Goal: Communication & Community: Answer question/provide support

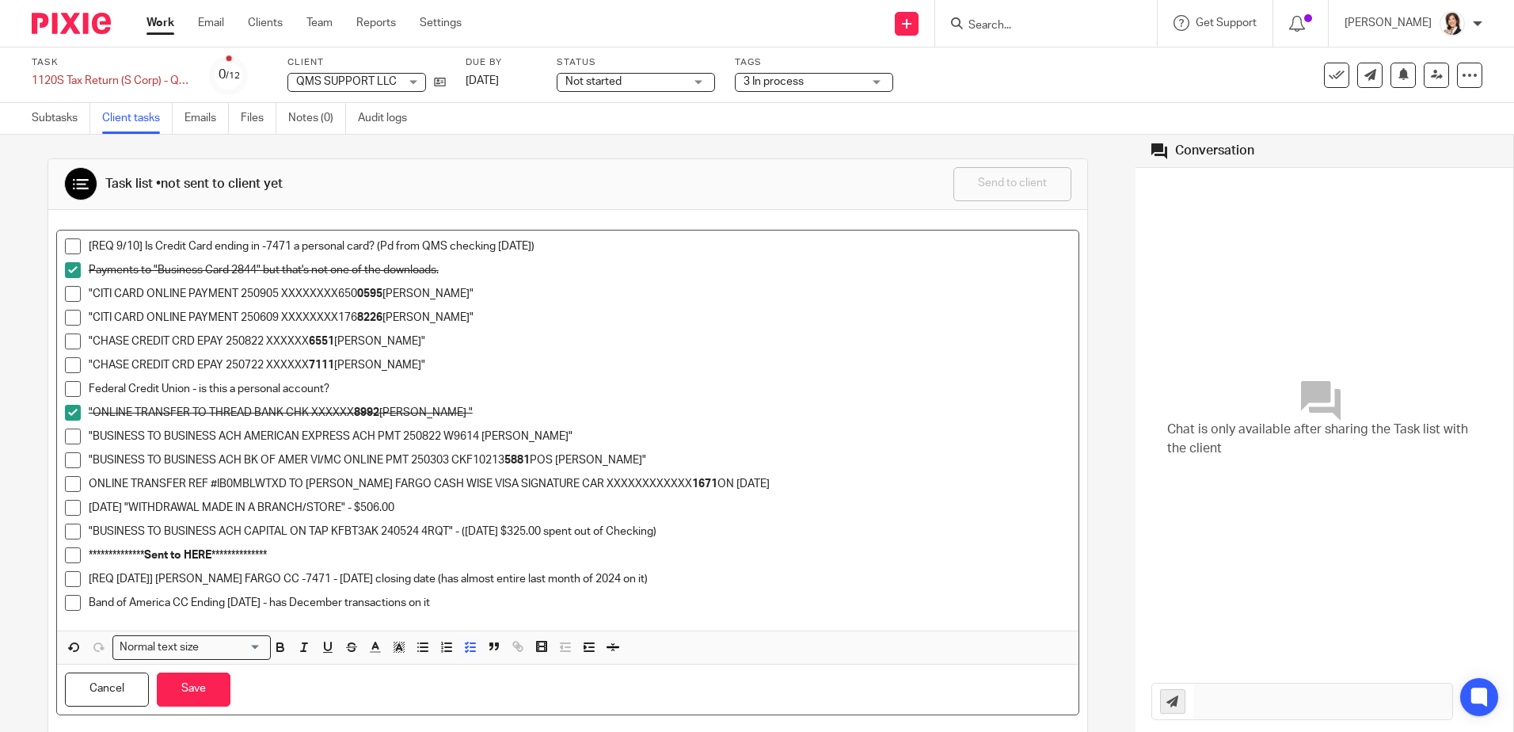
click at [72, 604] on span at bounding box center [73, 603] width 16 height 16
click at [74, 580] on span at bounding box center [73, 579] width 16 height 16
click at [181, 688] on button "Save" at bounding box center [194, 689] width 74 height 34
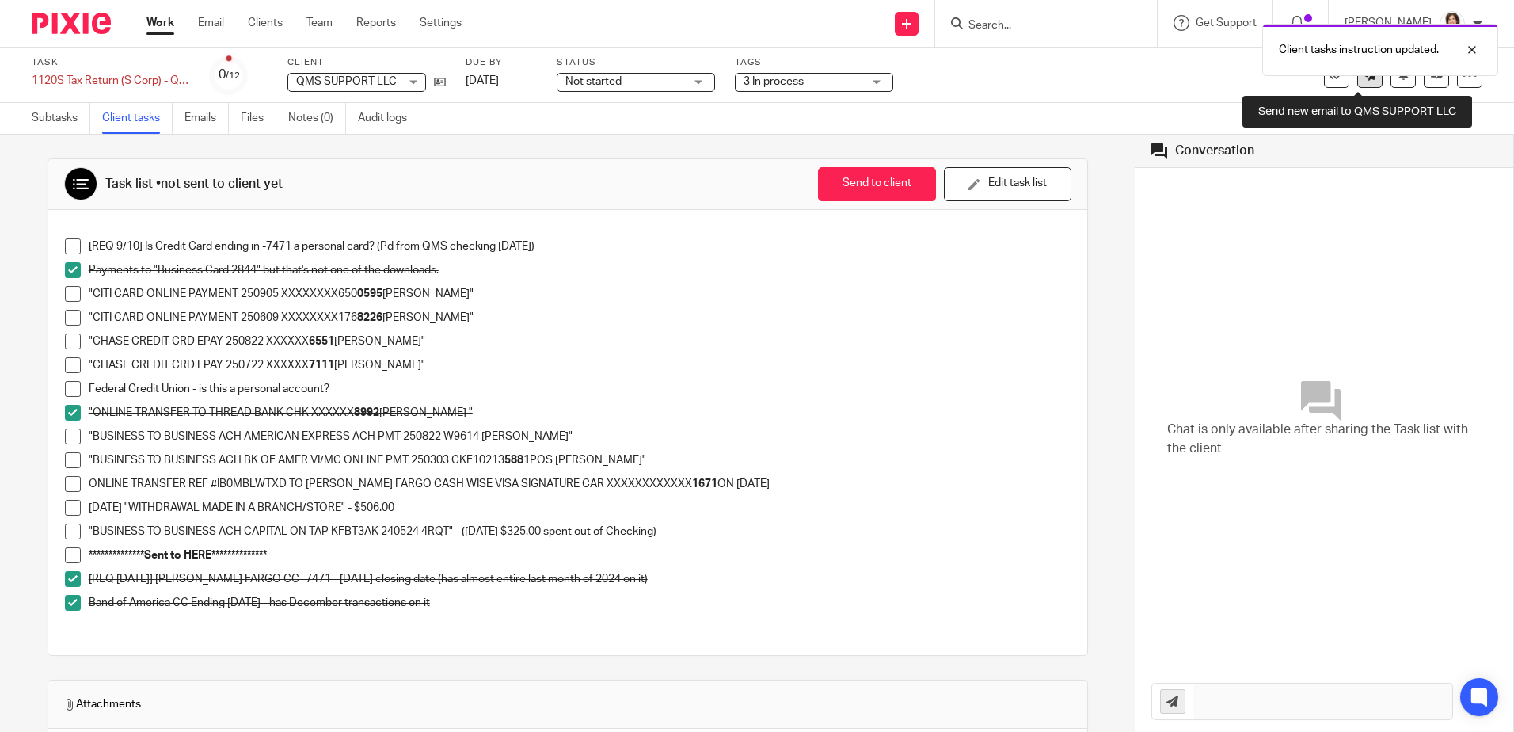
click at [1364, 79] on icon at bounding box center [1370, 75] width 12 height 12
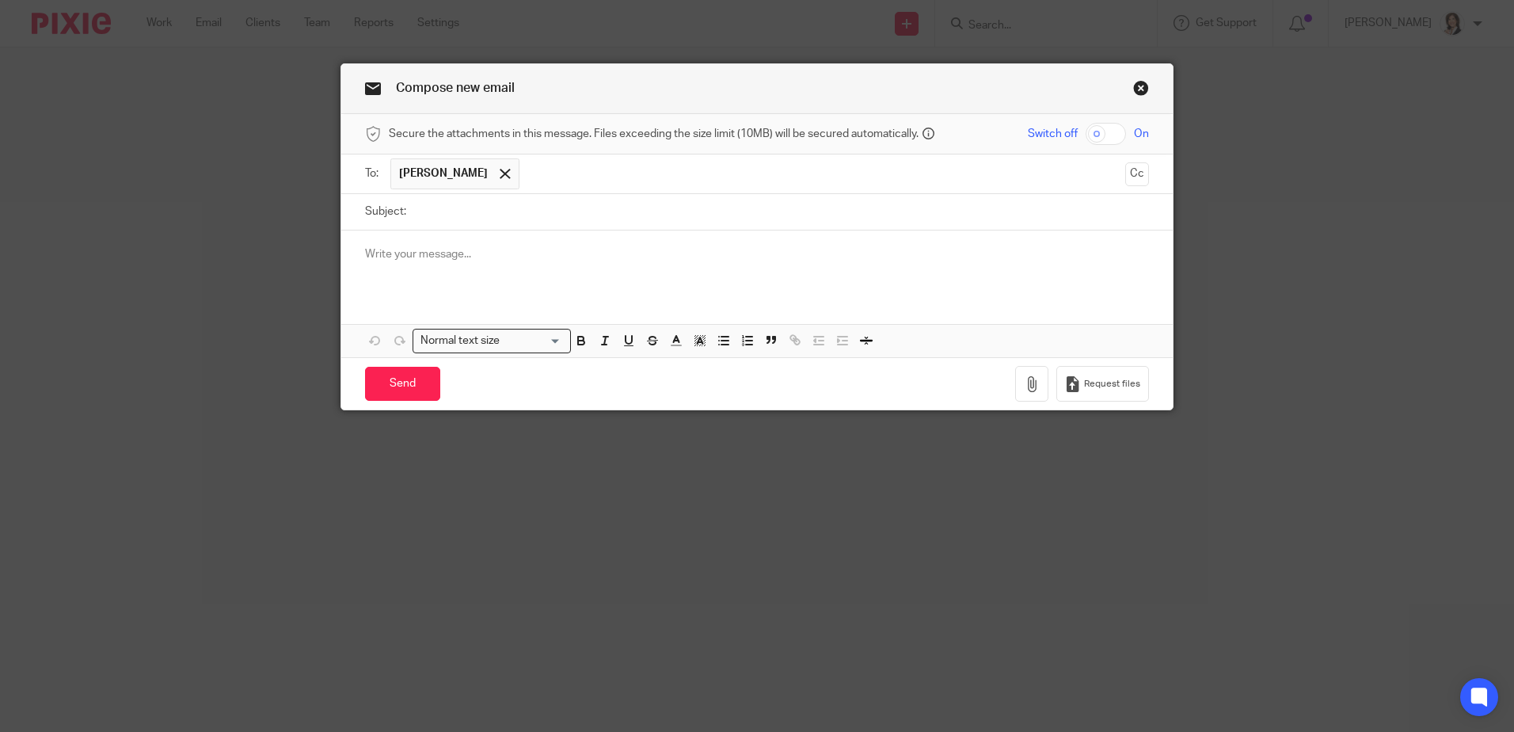
click at [495, 213] on input "Subject:" at bounding box center [781, 212] width 735 height 36
type input "QMS"
click at [472, 246] on p at bounding box center [757, 254] width 784 height 16
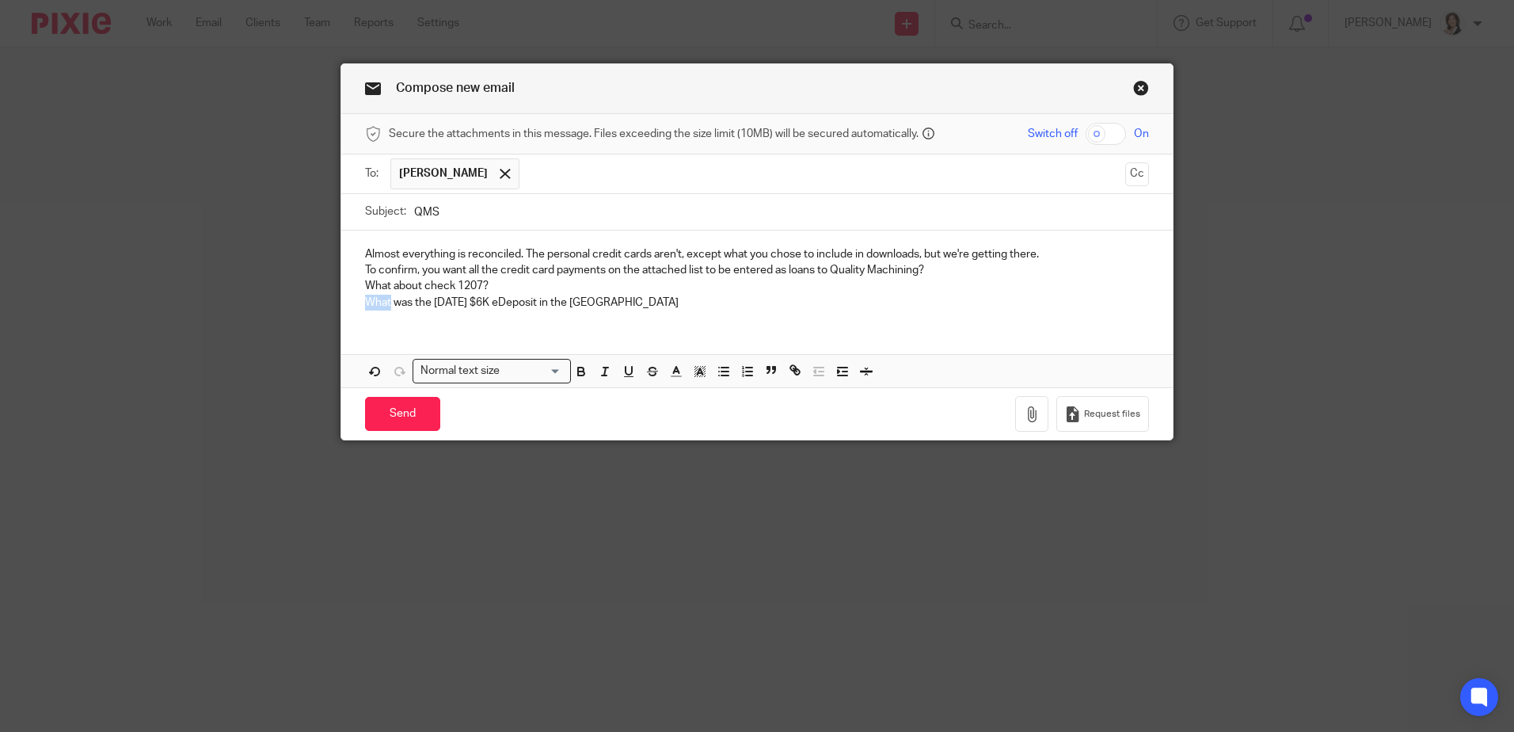
drag, startPoint x: 385, startPoint y: 304, endPoint x: 356, endPoint y: 304, distance: 29.3
click at [356, 304] on div "Almost everything is reconciled. The personal credit cards aren't, except what …" at bounding box center [756, 276] width 831 height 92
click at [710, 303] on p "Who was the 8/9/24 $6K eDeposit in the Mukilteo Speedway Branch" at bounding box center [757, 303] width 784 height 16
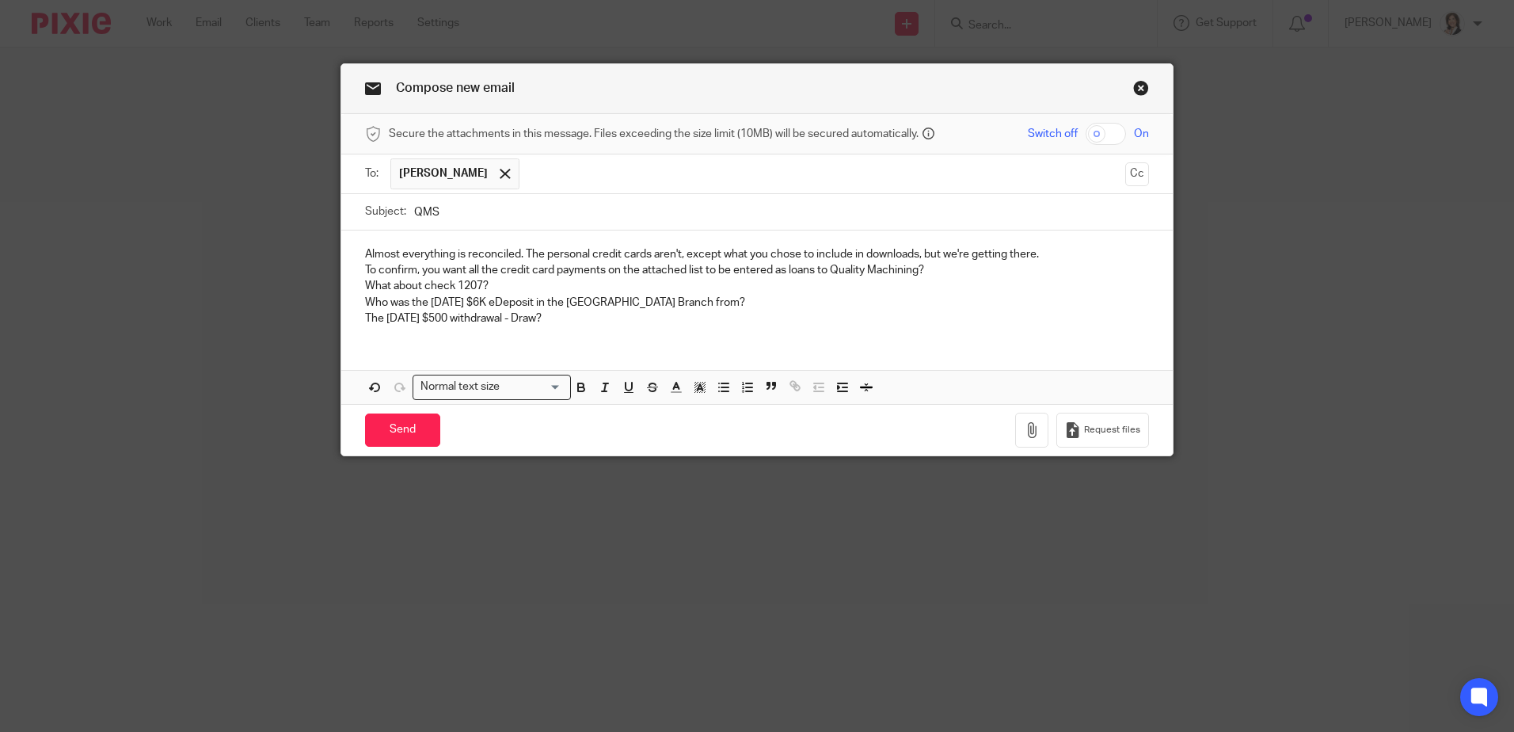
click at [1088, 238] on div "Almost everything is reconciled. The personal credit cards aren't, except what …" at bounding box center [756, 284] width 831 height 108
click at [1013, 243] on div "Almost everything is reconciled. The personal credit cards aren't, except what …" at bounding box center [756, 284] width 831 height 108
click at [943, 238] on div "Almost everything is reconciled. The personal credit cards aren't, except what …" at bounding box center [756, 284] width 831 height 108
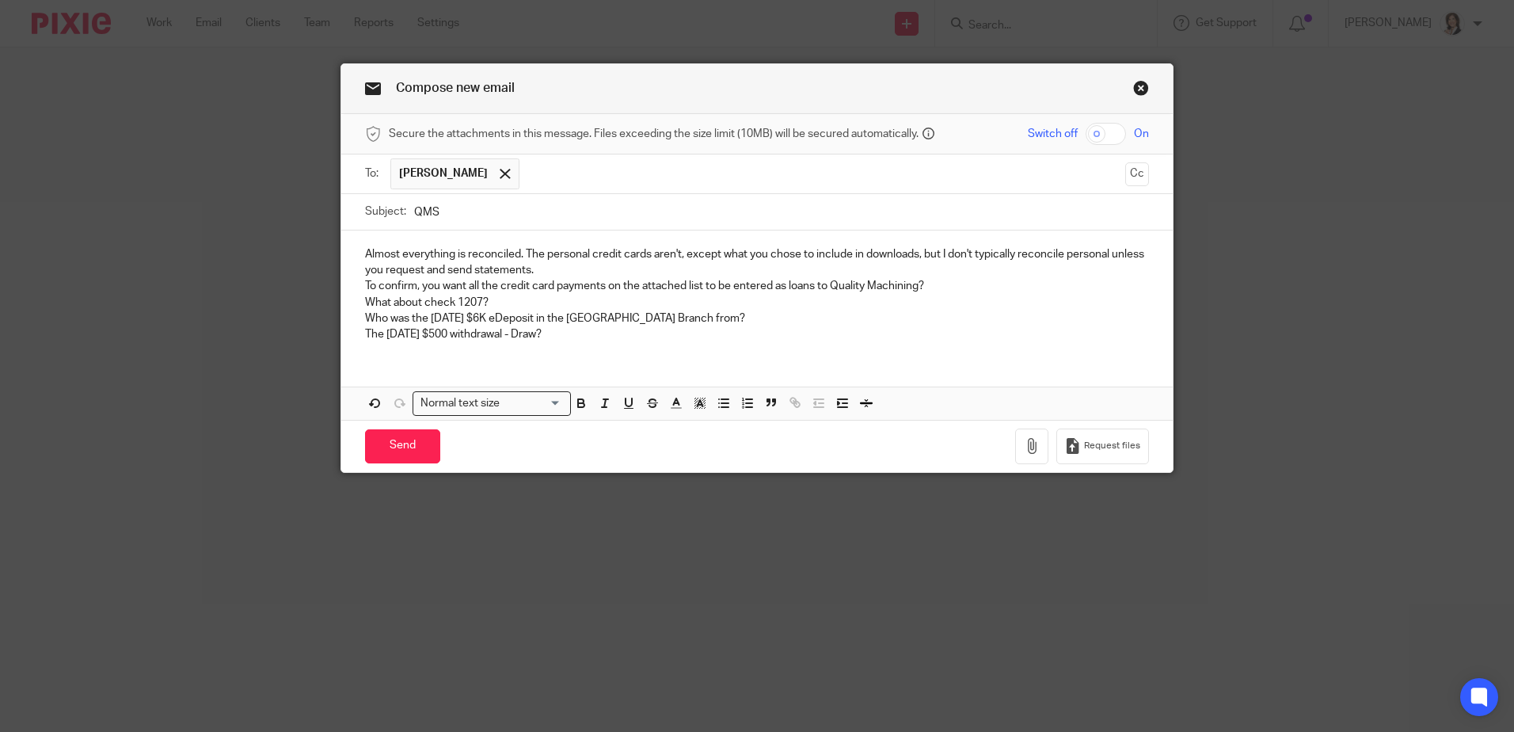
click at [610, 262] on p "Almost everything is reconciled. The personal credit cards aren't, except what …" at bounding box center [757, 262] width 784 height 32
click at [670, 253] on p "Almost everything is reconciled. The personal credit cards aren't, except what …" at bounding box center [757, 262] width 784 height 32
click at [690, 253] on p "Almost everything is reconciled. The personal credit cards aren't, except what …" at bounding box center [757, 262] width 784 height 32
click at [687, 253] on p "Almost everything is reconciled. The personal credit cards aren't, except what …" at bounding box center [757, 262] width 784 height 32
drag, startPoint x: 685, startPoint y: 253, endPoint x: 916, endPoint y: 253, distance: 231.2
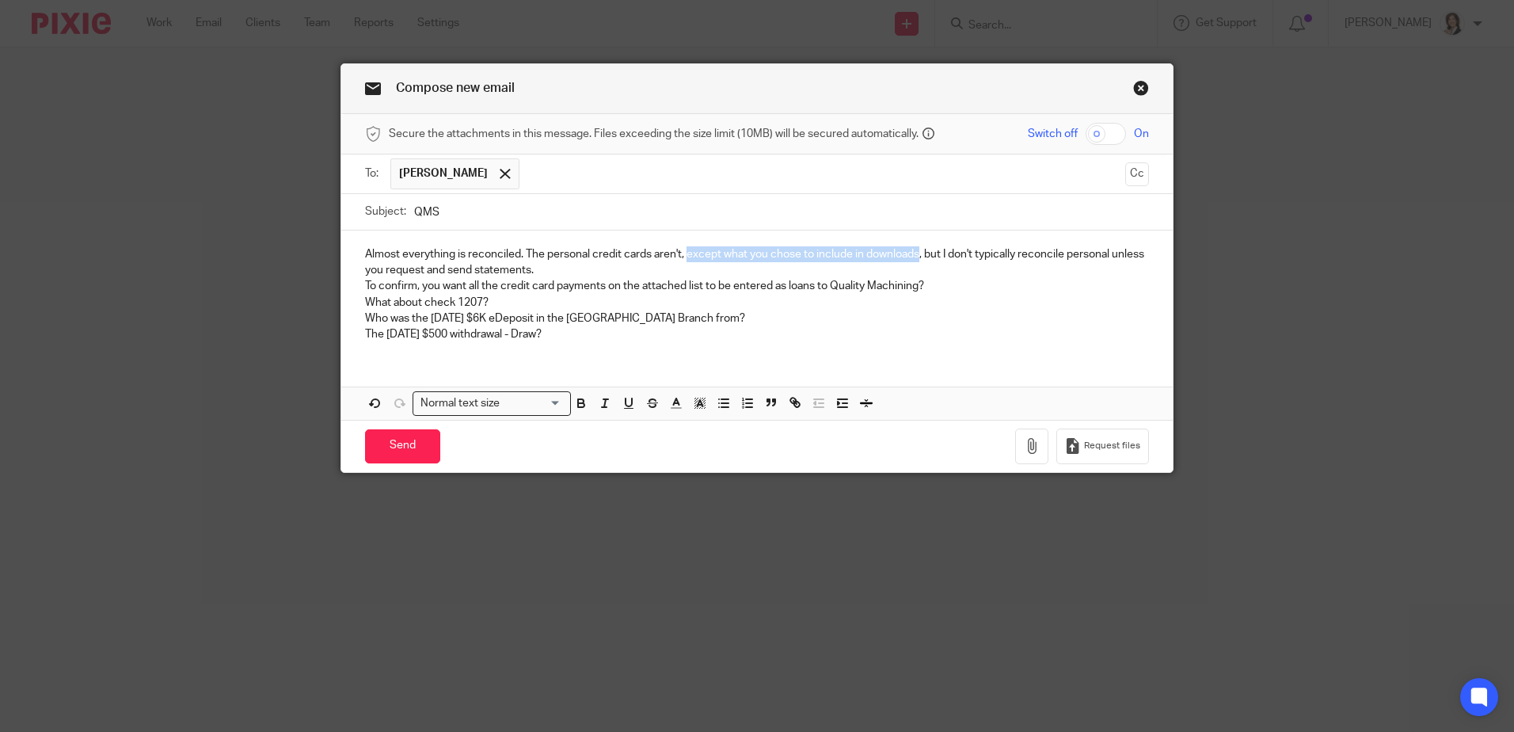
click at [916, 253] on p "Almost everything is reconciled. The personal credit cards aren't, except what …" at bounding box center [757, 262] width 784 height 32
click at [528, 288] on p "To confirm, you want all the credit card payments on the attached list to be en…" at bounding box center [757, 286] width 784 height 16
click at [721, 282] on p "To confirm, you want all the credit card payments on the attached list to be en…" at bounding box center [757, 286] width 784 height 16
drag, startPoint x: 727, startPoint y: 282, endPoint x: 740, endPoint y: 282, distance: 12.7
click at [740, 282] on p "To confirm, you want all the credit card payments on the attached list to be en…" at bounding box center [757, 286] width 784 height 16
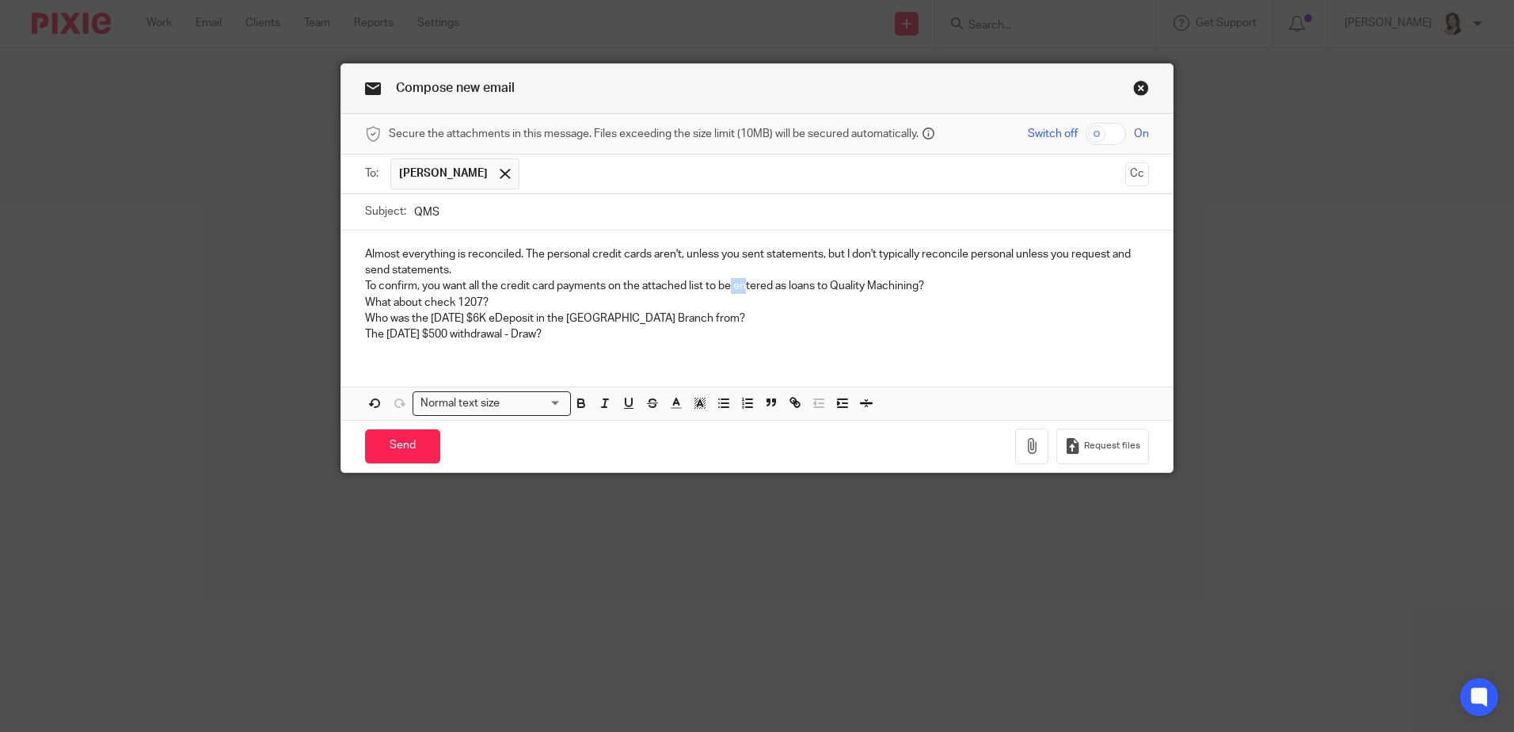
click at [739, 282] on p "To confirm, you want all the credit card payments on the attached list to be en…" at bounding box center [757, 286] width 784 height 16
drag, startPoint x: 729, startPoint y: 282, endPoint x: 769, endPoint y: 281, distance: 39.6
click at [769, 281] on p "To confirm, you want all the credit card payments on the attached list to be en…" at bounding box center [757, 286] width 784 height 16
click at [1019, 286] on p "To confirm, you want all the credit card payments on the attached list to be ca…" at bounding box center [757, 286] width 784 height 16
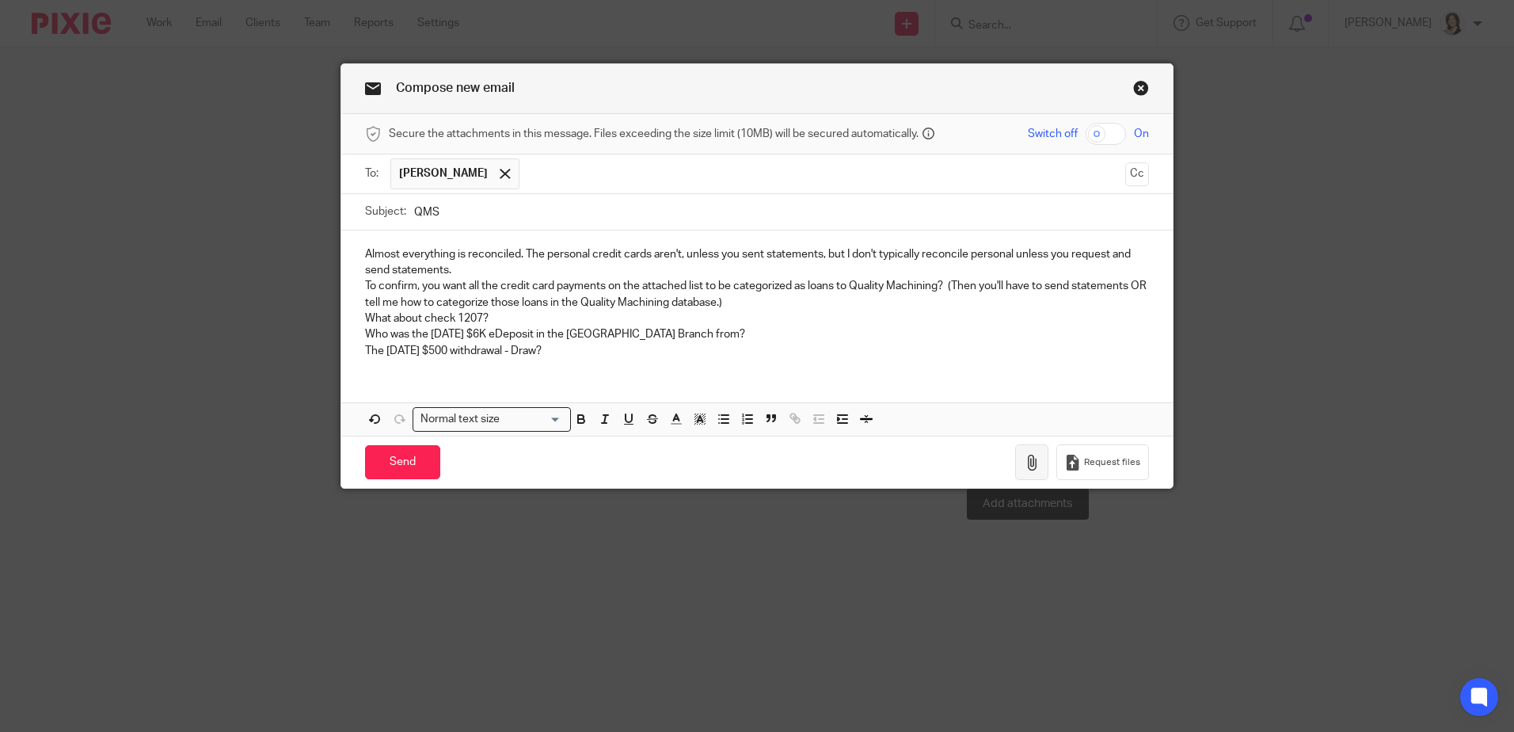
click at [1030, 468] on icon "button" at bounding box center [1032, 463] width 16 height 16
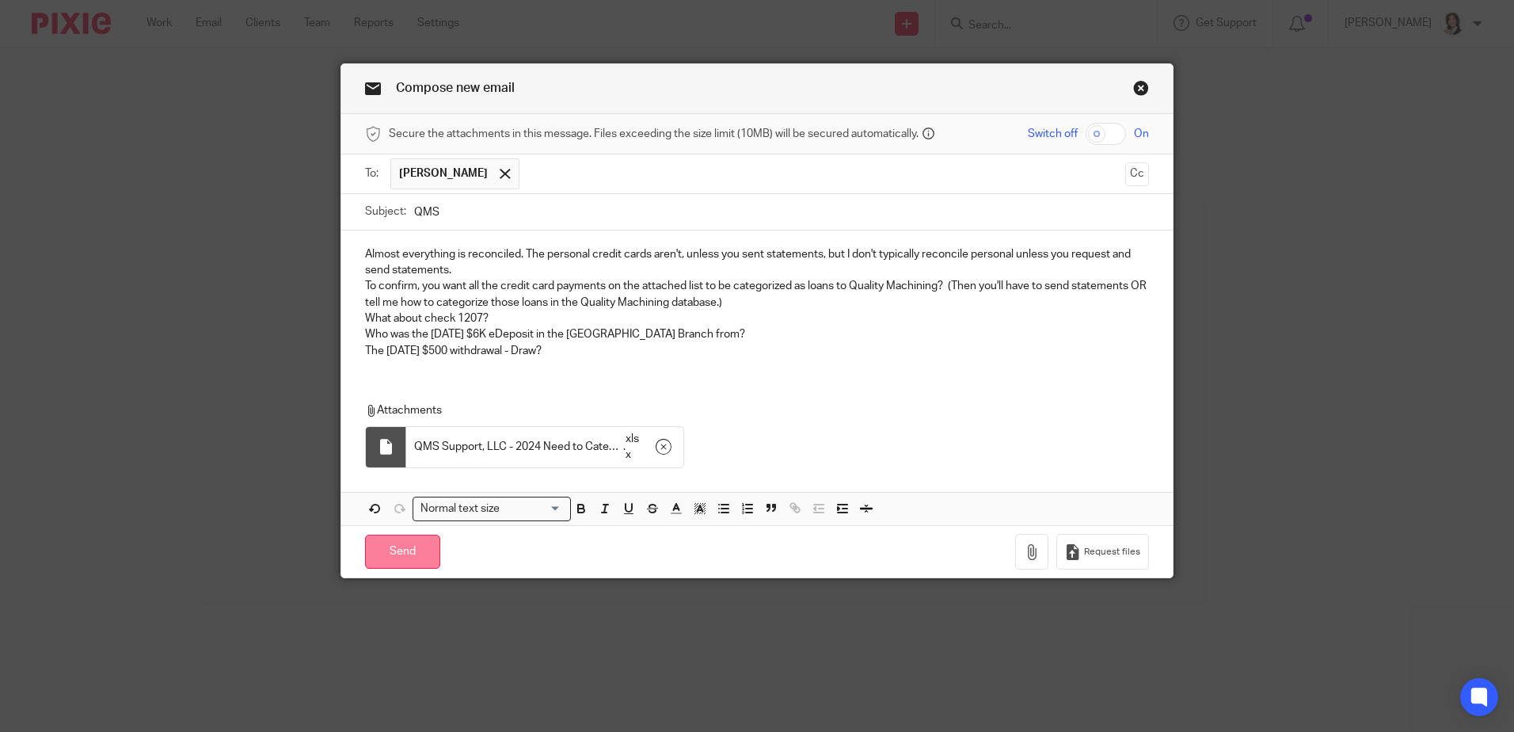
click at [405, 553] on input "Send" at bounding box center [402, 552] width 75 height 34
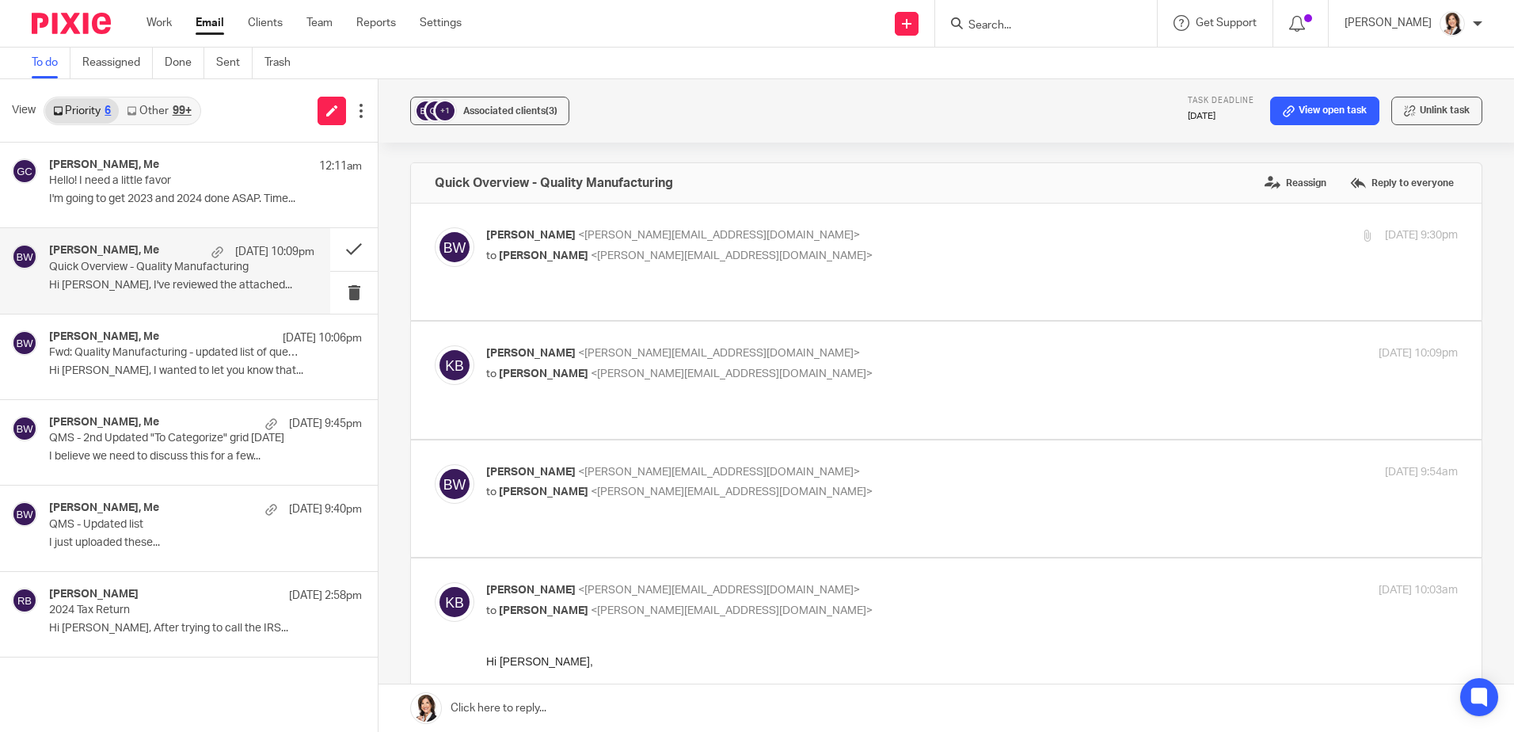
scroll to position [79, 0]
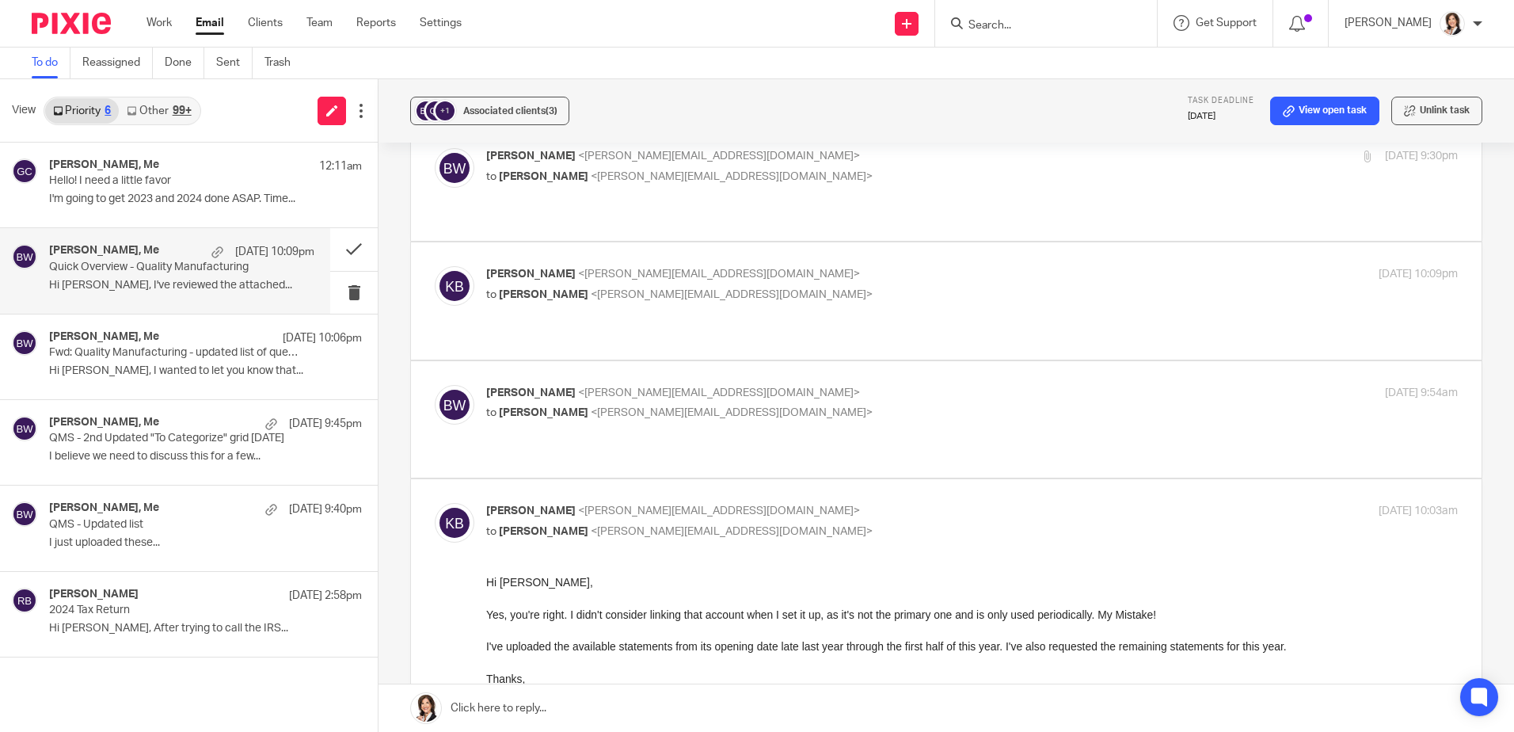
click at [143, 263] on p "Quick Overview - Quality Manufacturing" at bounding box center [155, 267] width 212 height 13
click at [348, 242] on button at bounding box center [354, 249] width 48 height 42
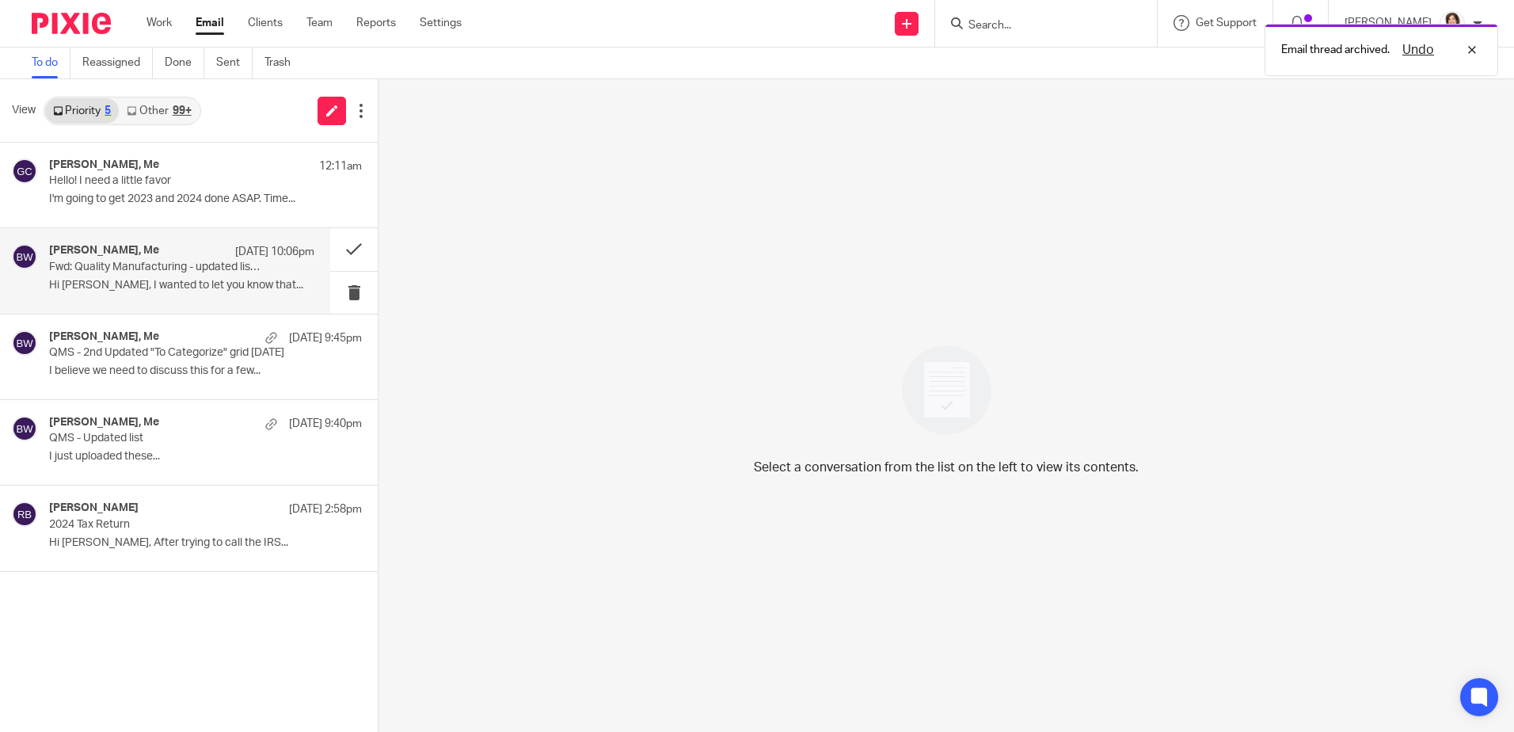
click at [157, 262] on p "Fwd: Quality Manufacturing - updated list of questions" at bounding box center [155, 267] width 212 height 13
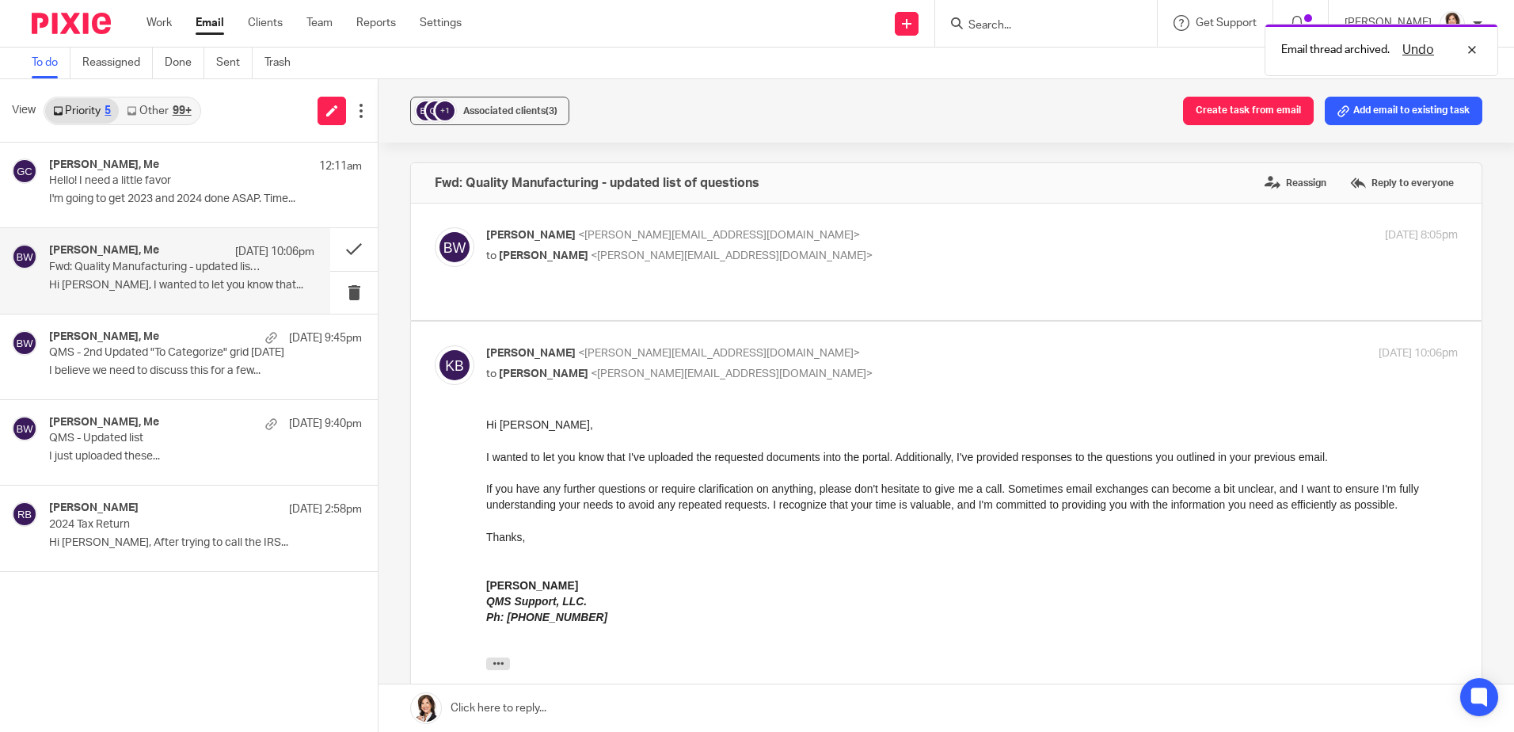
scroll to position [0, 0]
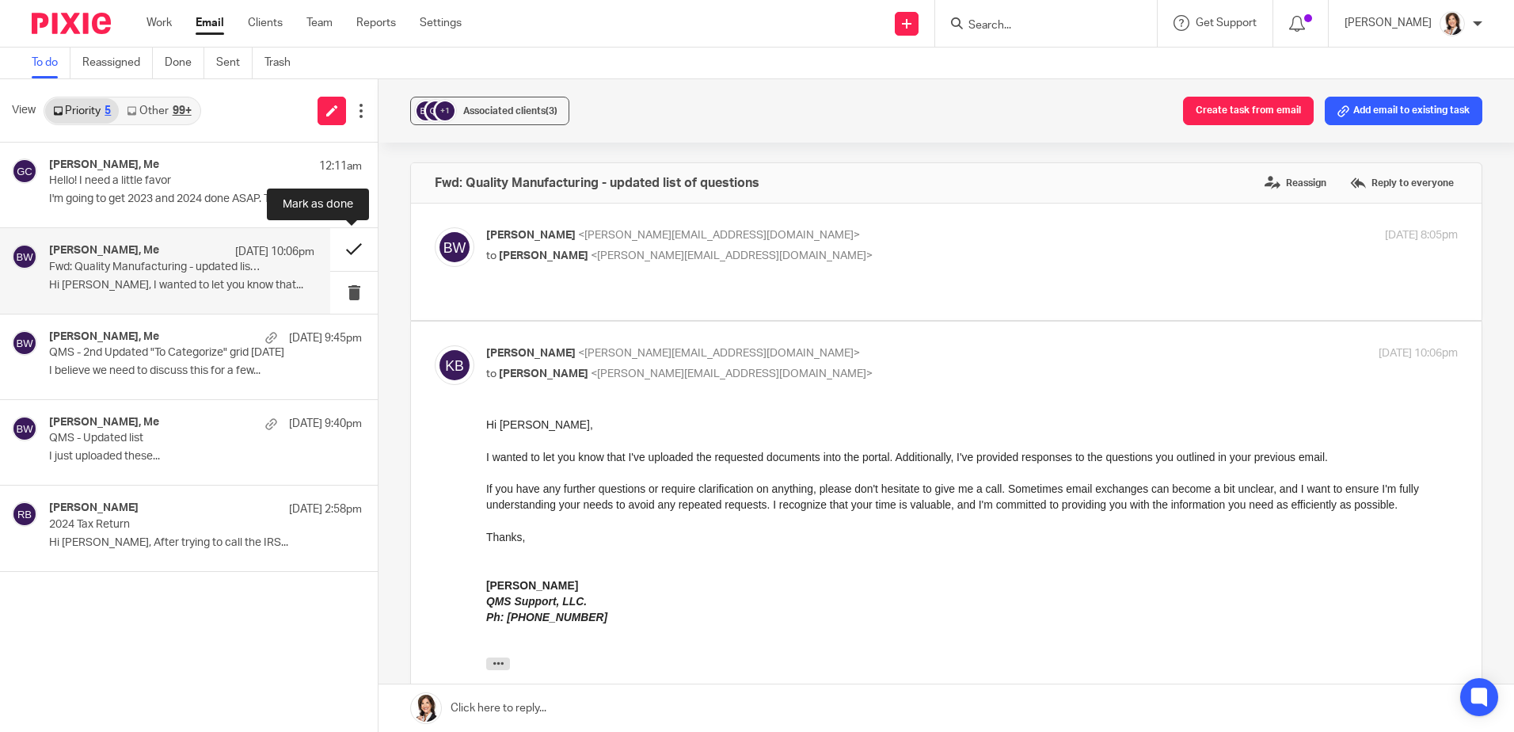
click at [351, 248] on button at bounding box center [354, 249] width 48 height 42
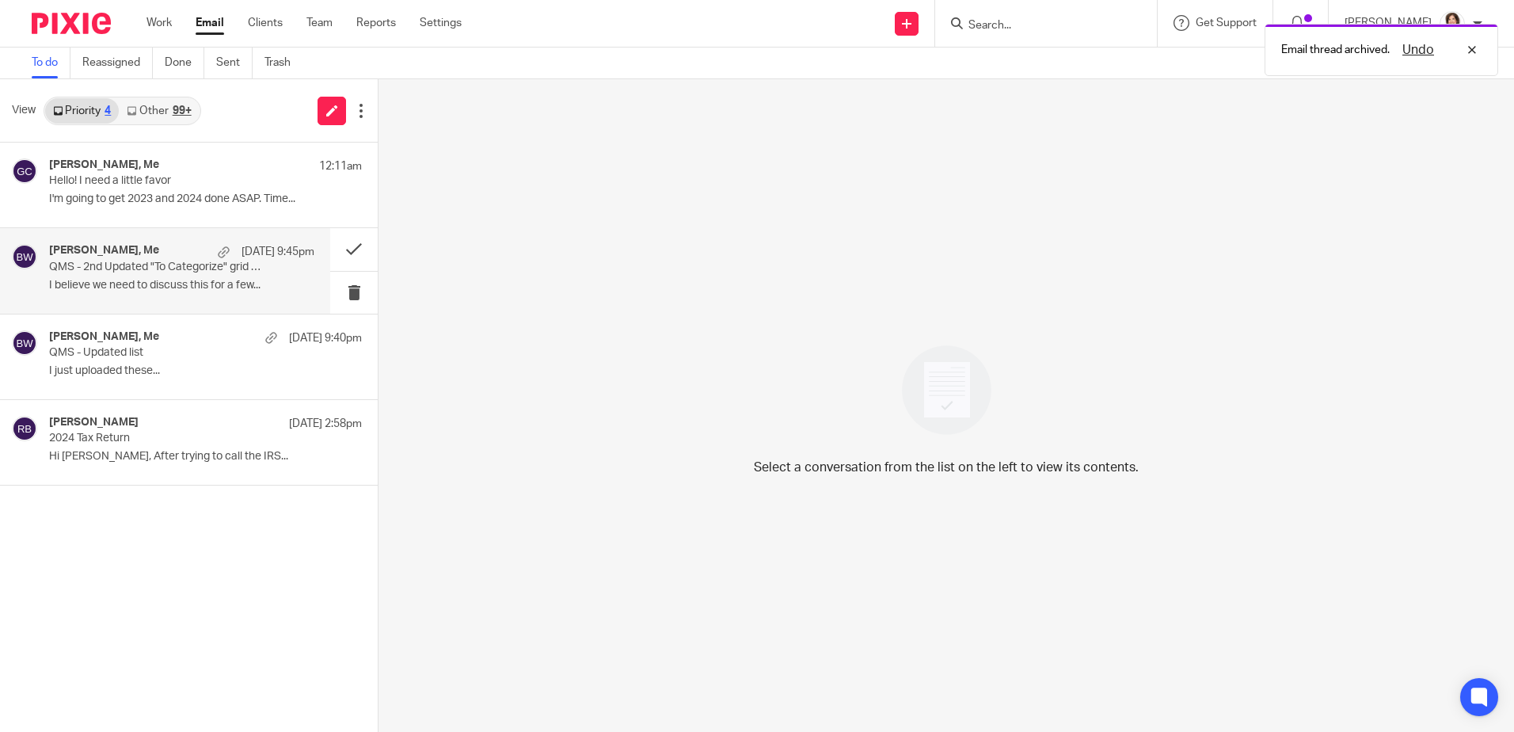
click at [136, 273] on p "QMS - 2nd Updated "To Categorize" grid today" at bounding box center [155, 267] width 212 height 13
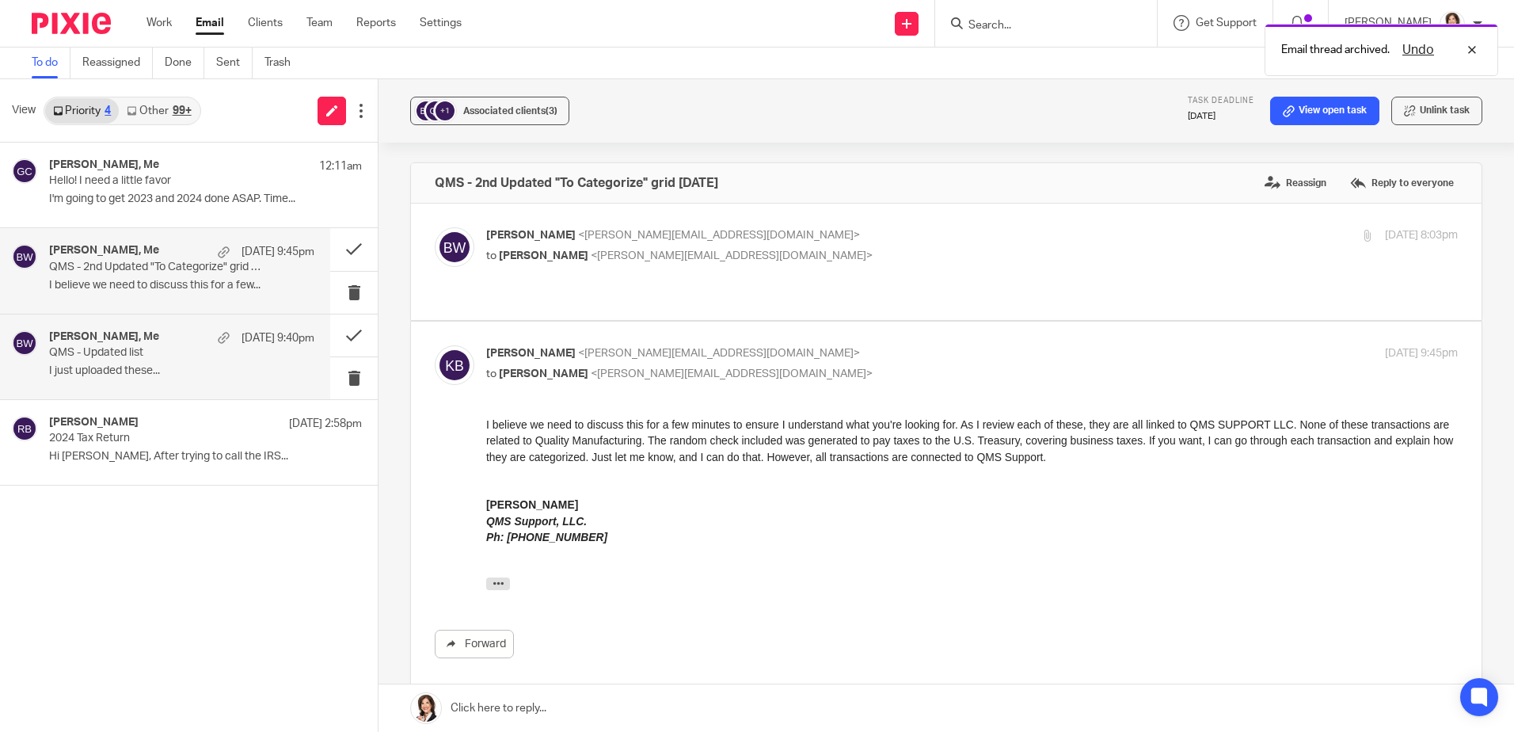
click at [116, 326] on div "Keith Batie, Me Sep 12 9:40pm QMS - Updated list I just uploaded these..." at bounding box center [165, 356] width 330 height 85
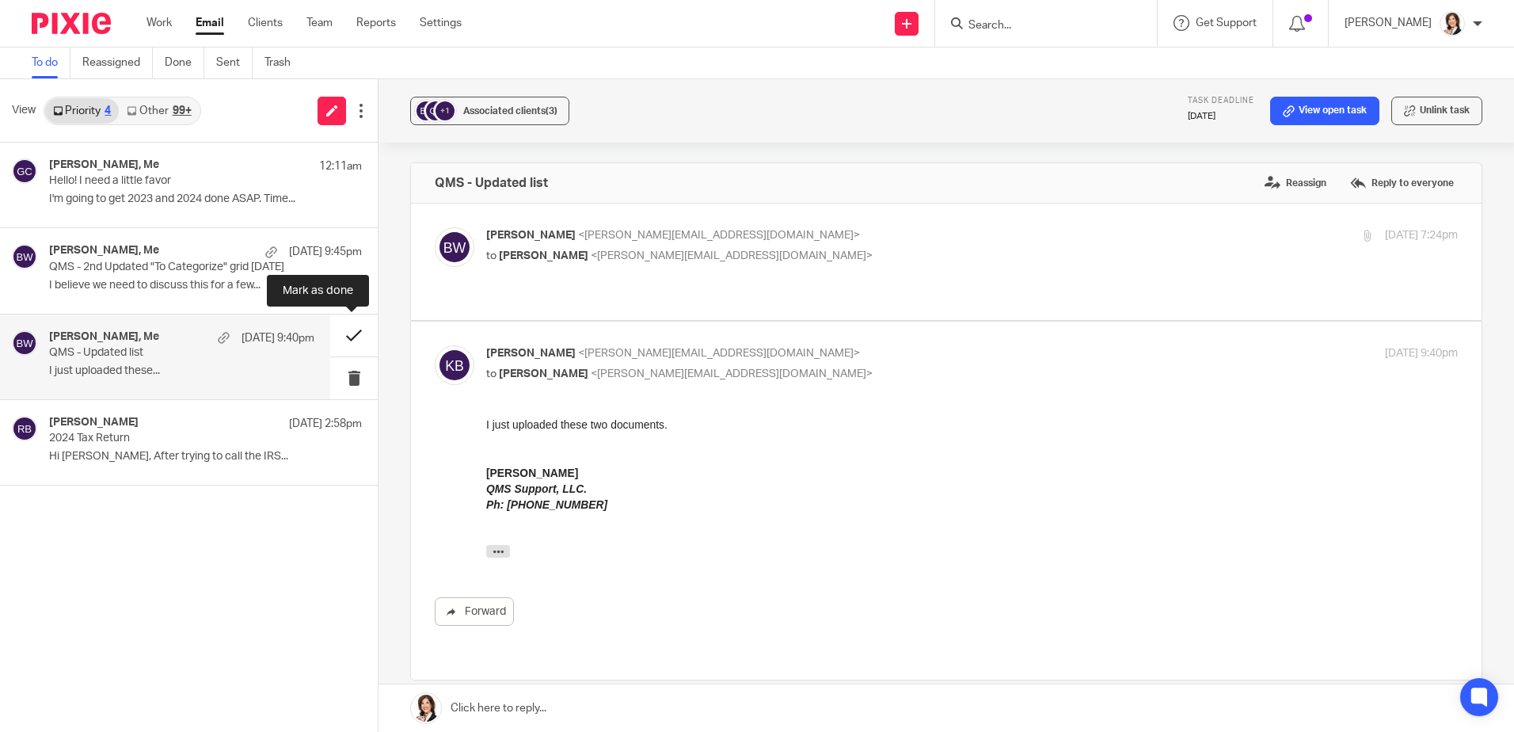
click at [358, 337] on button at bounding box center [354, 335] width 48 height 42
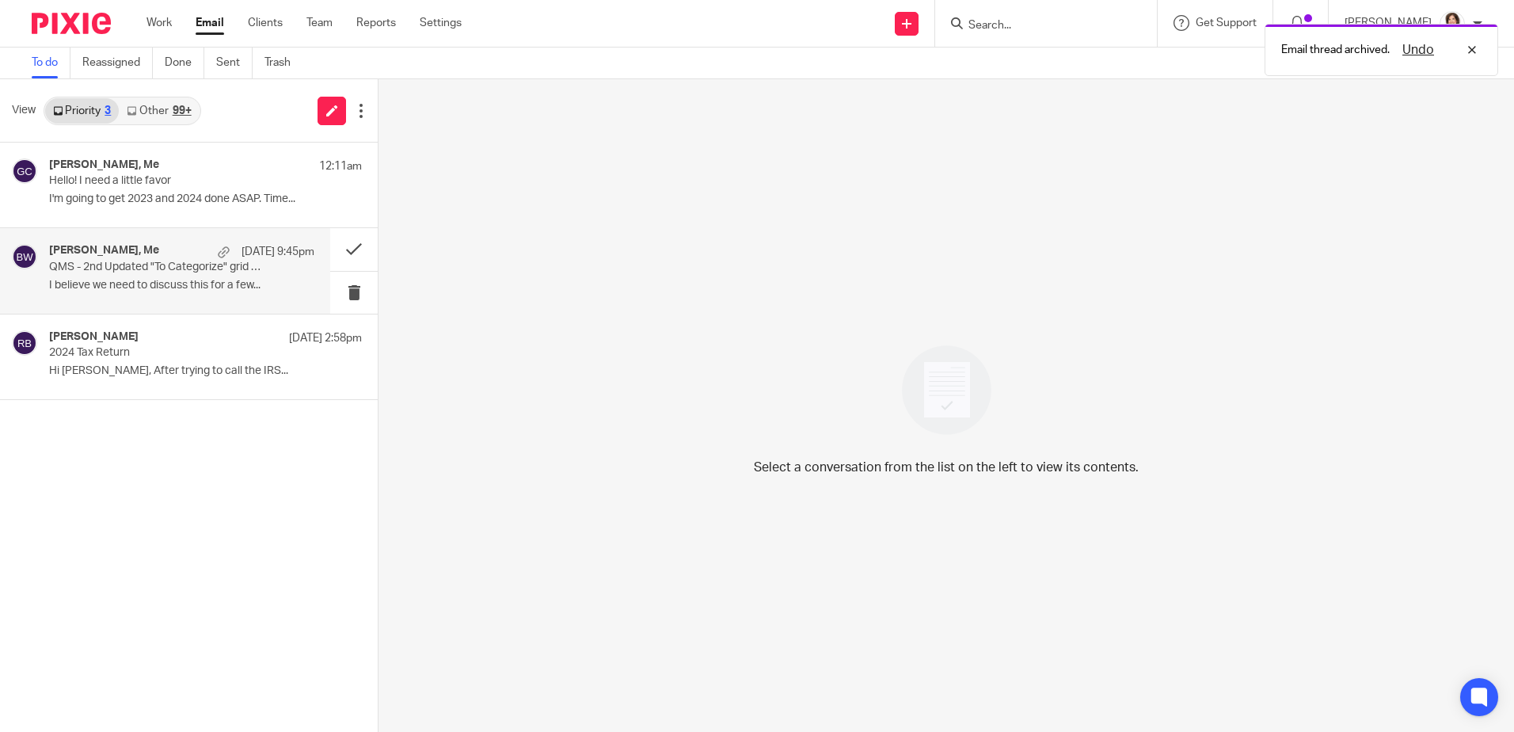
click at [176, 280] on p "I believe we need to discuss this for a few..." at bounding box center [181, 285] width 265 height 13
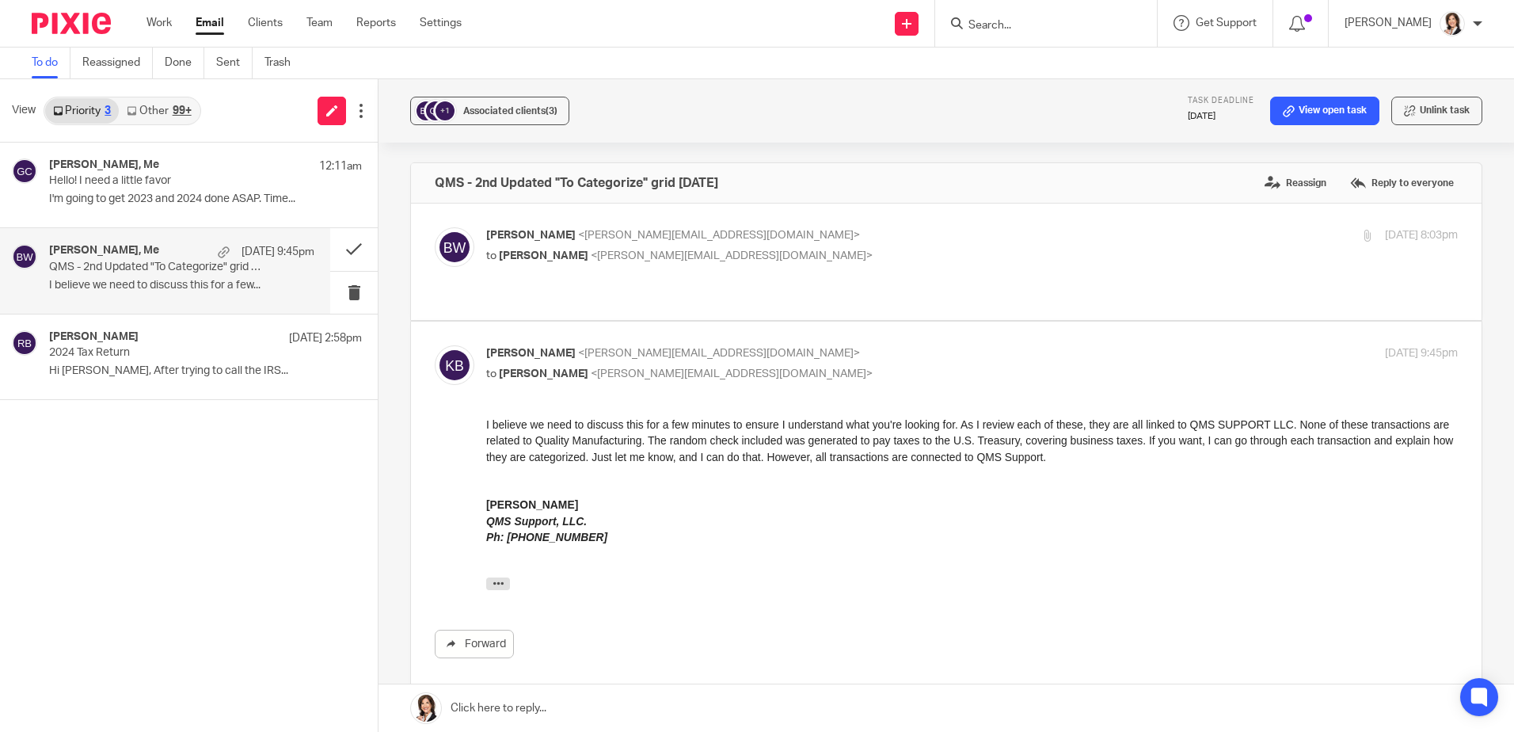
click at [1094, 437] on div "I believe we need to discuss this for a few minutes to ensure I understand what…" at bounding box center [972, 441] width 972 height 48
click at [189, 277] on div "Keith Batie, Me Sep 12 9:45pm QMS - 2nd Updated "To Categorize" grid today I be…" at bounding box center [181, 270] width 265 height 53
click at [778, 435] on div "I believe we need to discuss this for a few minutes to ensure I understand what…" at bounding box center [972, 441] width 972 height 48
click at [739, 210] on label at bounding box center [946, 262] width 1071 height 116
click at [435, 226] on input "checkbox" at bounding box center [434, 226] width 1 height 1
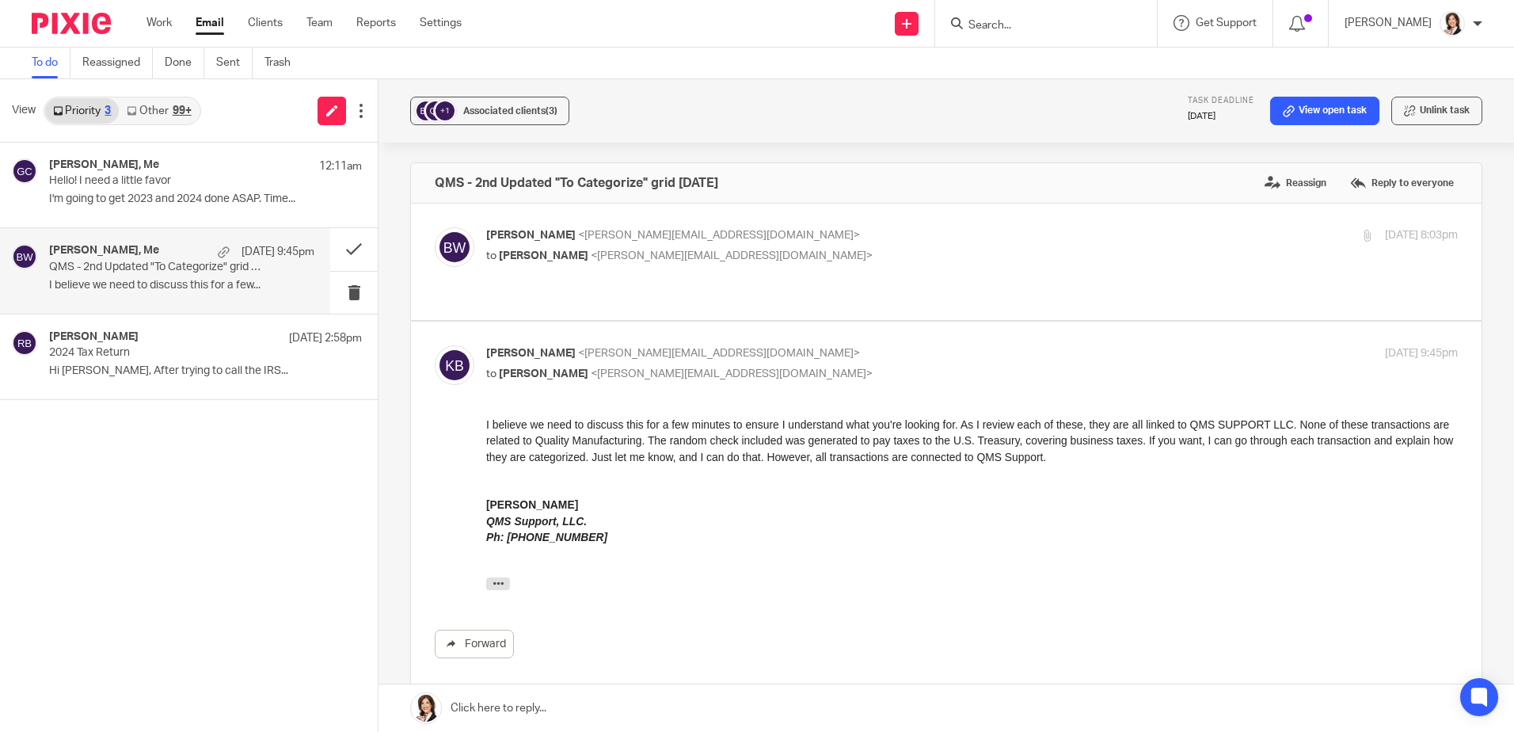
checkbox input "true"
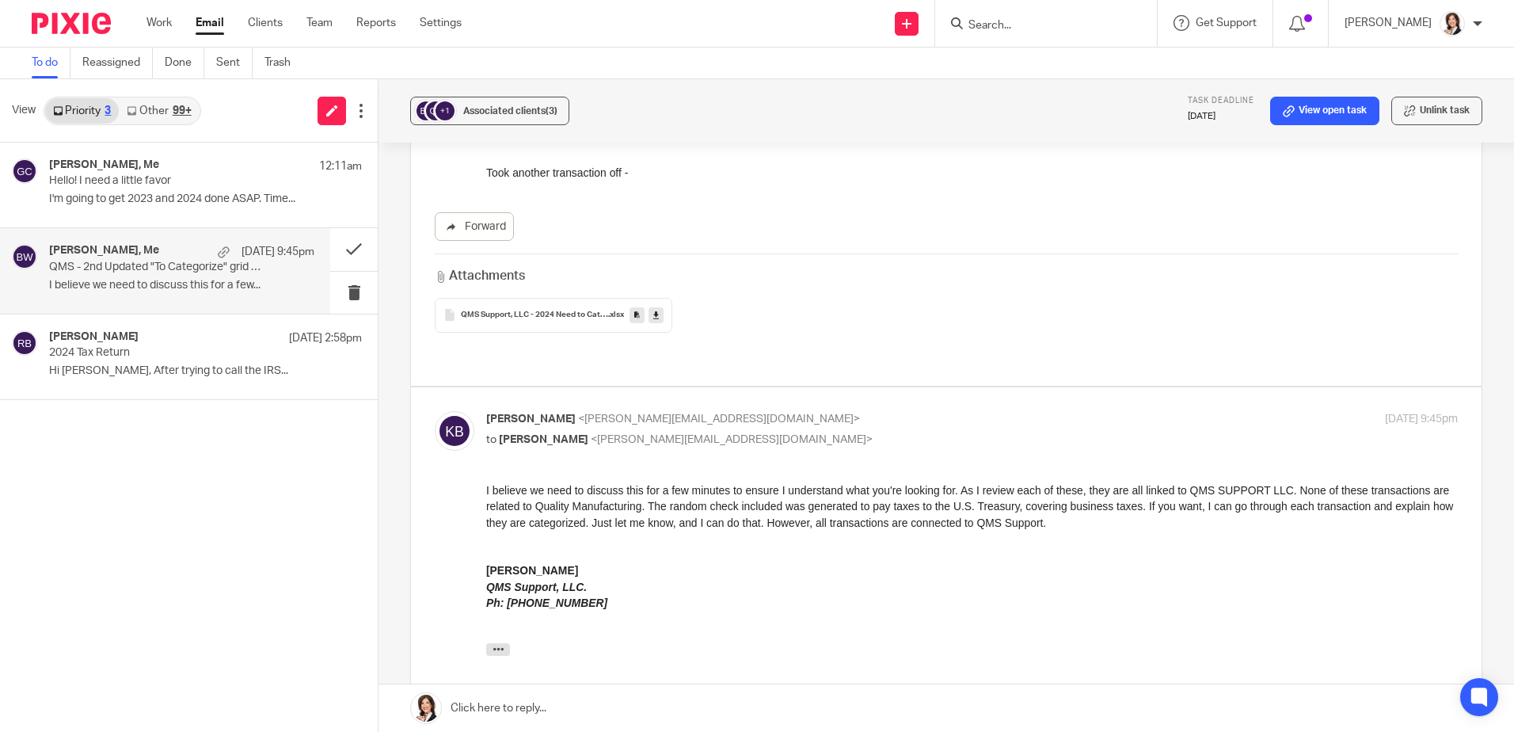
scroll to position [89, 0]
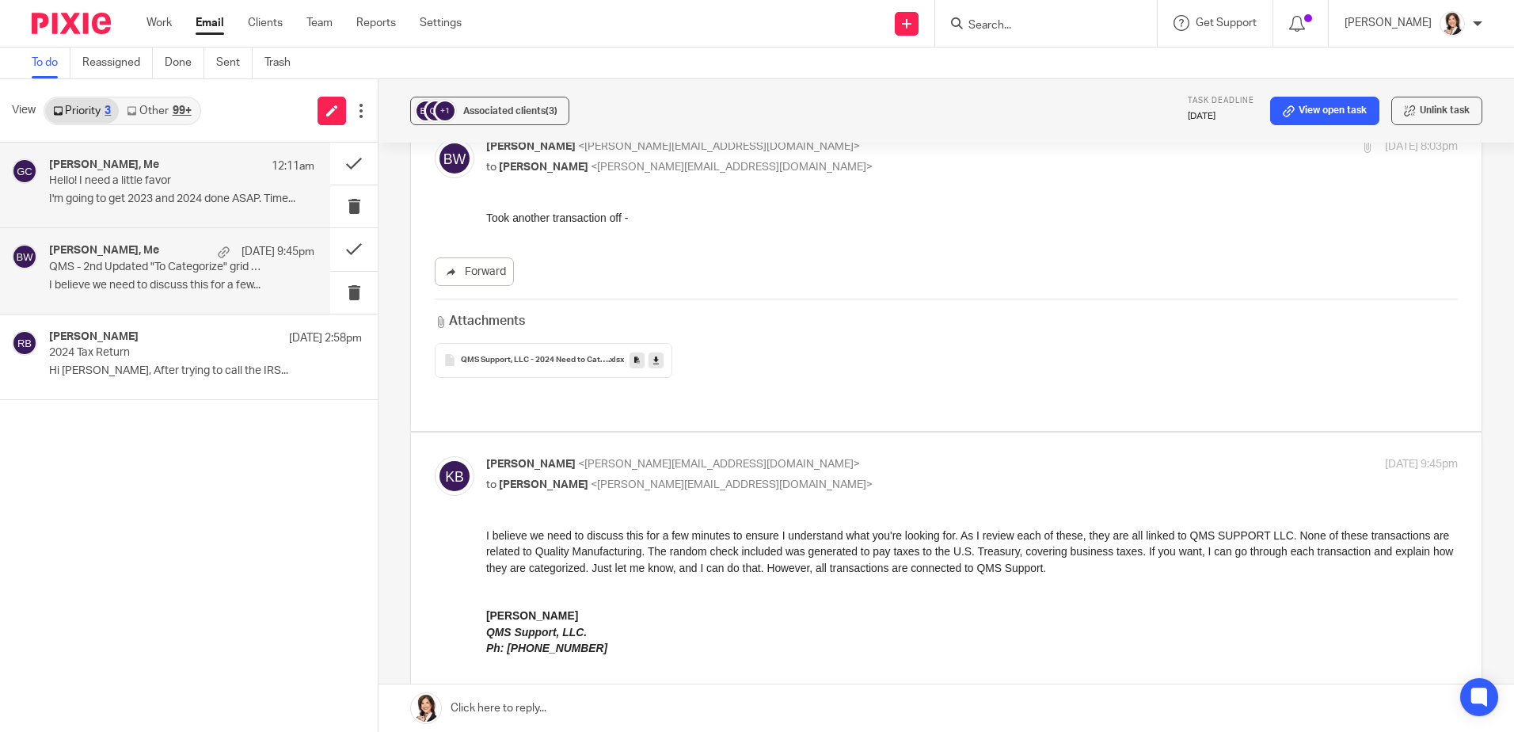
click at [150, 163] on h4 "Geoffrey Castle, Me" at bounding box center [104, 164] width 110 height 13
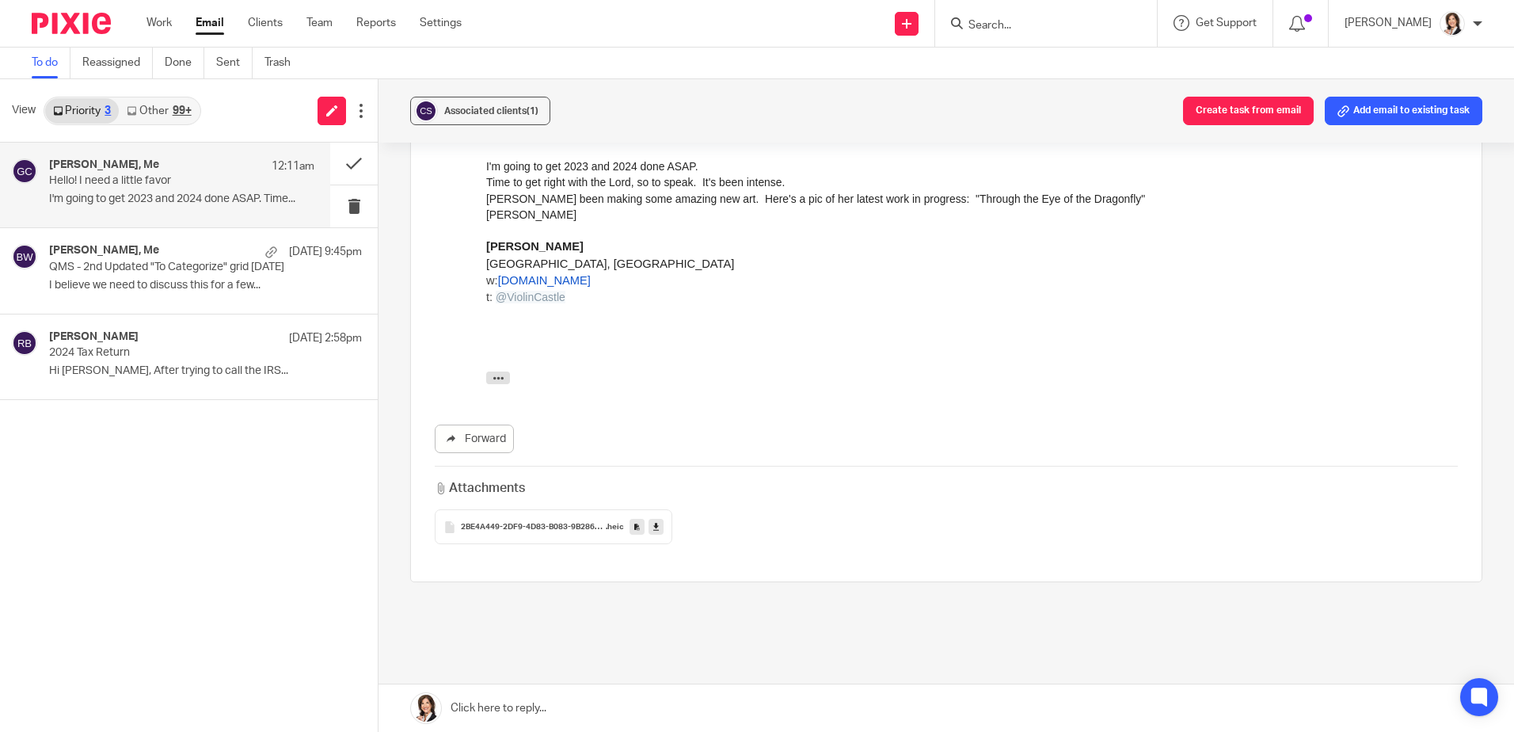
scroll to position [578, 0]
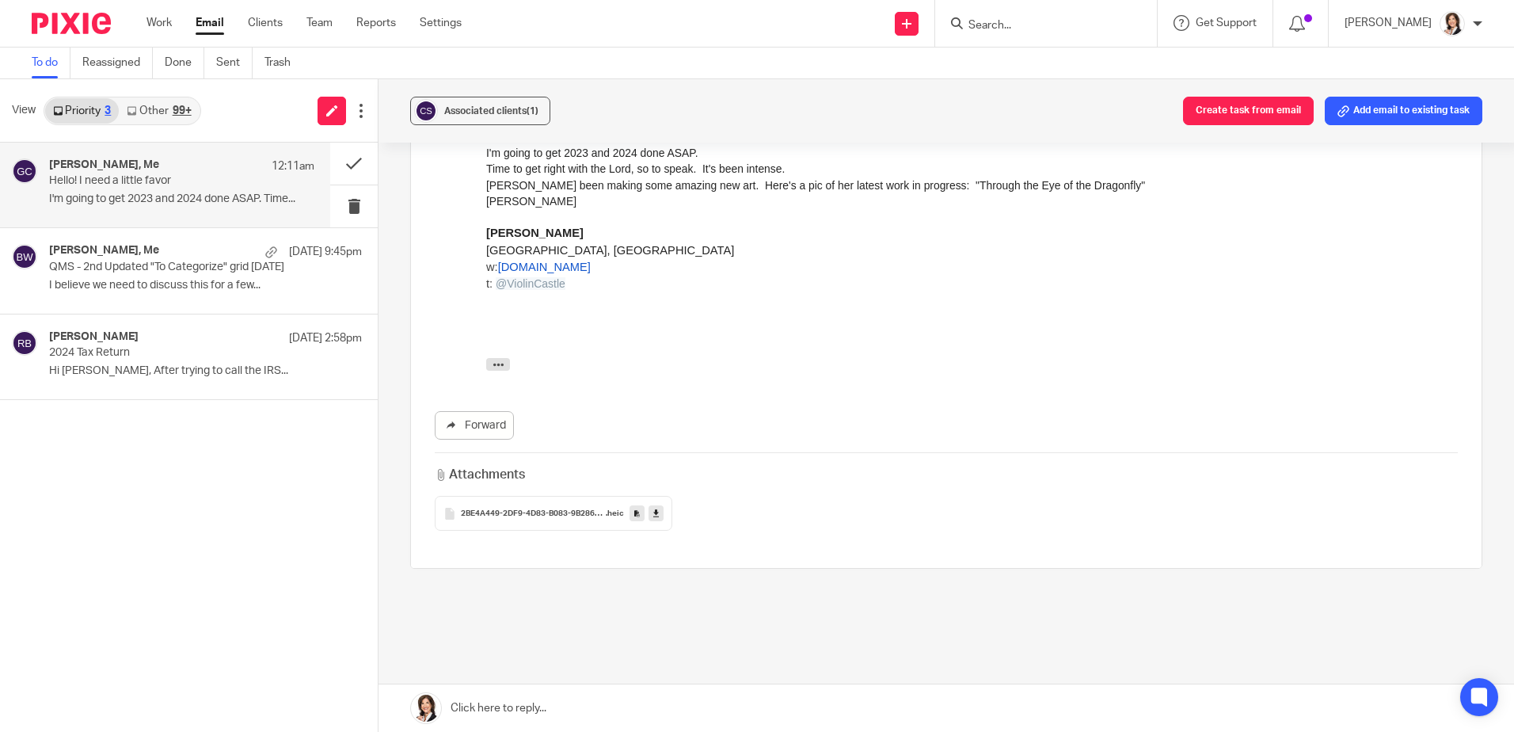
click at [564, 509] on span "2BE4A449-2DF9-4D83-B083-9B2865787C9E" at bounding box center [533, 514] width 145 height 10
click at [574, 509] on span "2BE4A449-2DF9-4D83-B083-9B2865787C9E" at bounding box center [533, 514] width 145 height 10
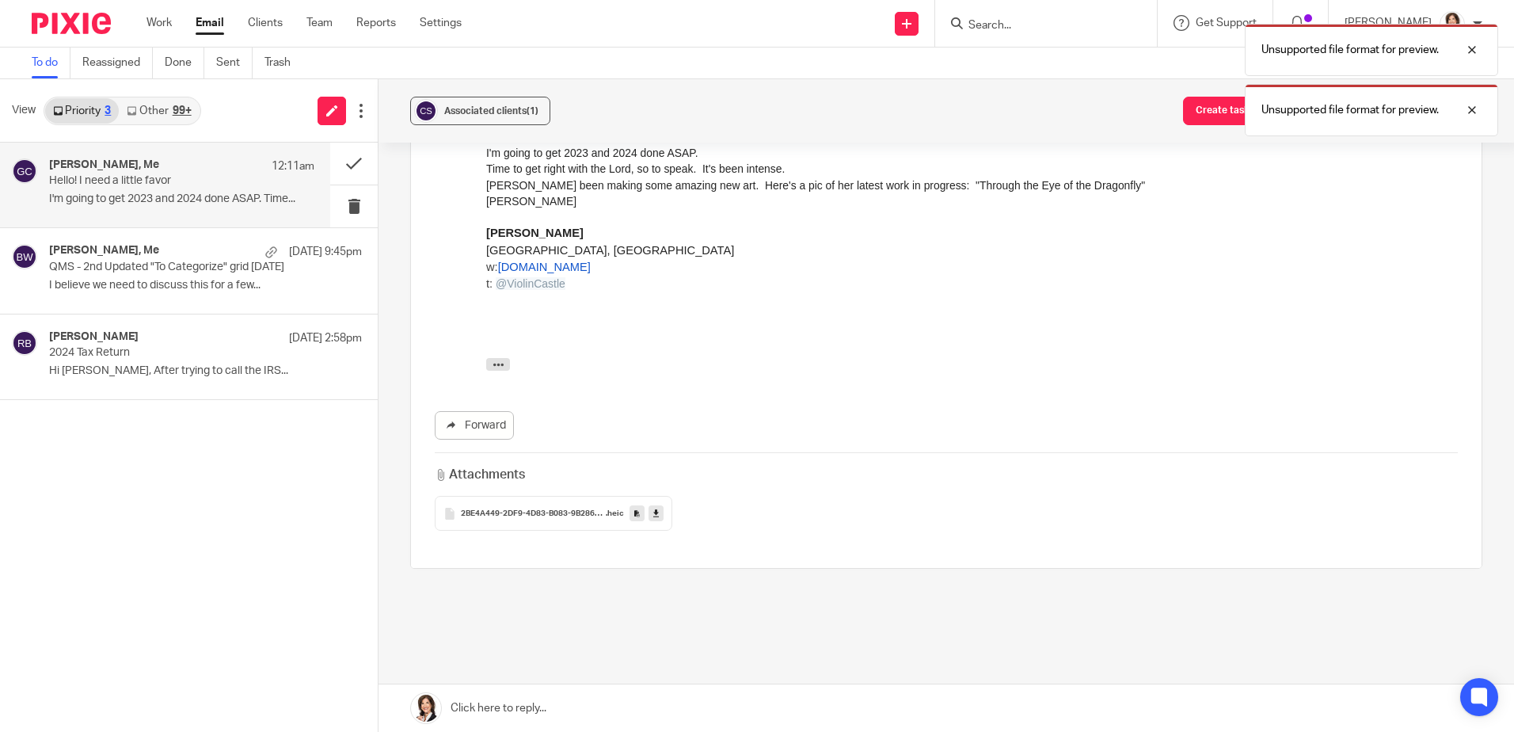
click at [574, 509] on span "2BE4A449-2DF9-4D83-B083-9B2865787C9E" at bounding box center [533, 514] width 145 height 10
click at [836, 367] on div "On Fri, Sep 12, 2025 at 8:58 PM Brooke Witt < brooke@dwcpa.net > wrote: Great p…" at bounding box center [972, 367] width 972 height 21
click at [1468, 166] on div at bounding box center [1460, 170] width 43 height 19
click at [1474, 118] on div at bounding box center [1460, 110] width 43 height 19
